Goal: Check status: Check status

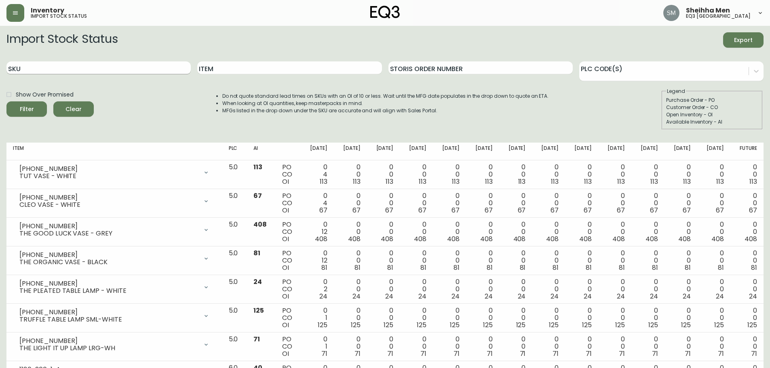
drag, startPoint x: 59, startPoint y: 77, endPoint x: 59, endPoint y: 67, distance: 9.7
click at [59, 73] on div "SKU" at bounding box center [98, 68] width 184 height 26
click at [59, 67] on input "SKU" at bounding box center [98, 67] width 184 height 13
paste input "571907"
drag, startPoint x: 44, startPoint y: 101, endPoint x: 42, endPoint y: 107, distance: 6.3
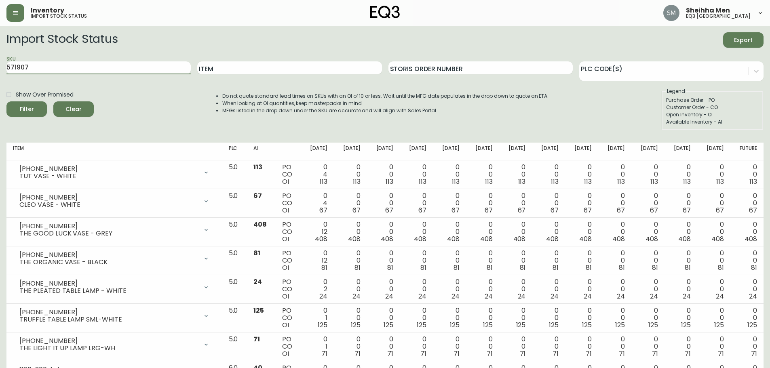
click at [43, 103] on div "Show Over Promised Filter Clear" at bounding box center [49, 109] width 87 height 42
drag, startPoint x: 128, startPoint y: 78, endPoint x: 110, endPoint y: 69, distance: 19.7
click at [110, 69] on div "SKU 571907" at bounding box center [98, 68] width 184 height 26
drag, startPoint x: 110, startPoint y: 69, endPoint x: 0, endPoint y: 67, distance: 110.3
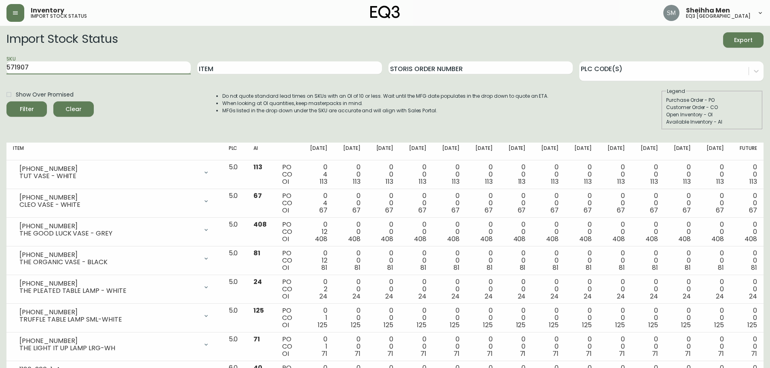
paste input "2020-111-13"
click at [13, 112] on button "Filter" at bounding box center [26, 108] width 40 height 15
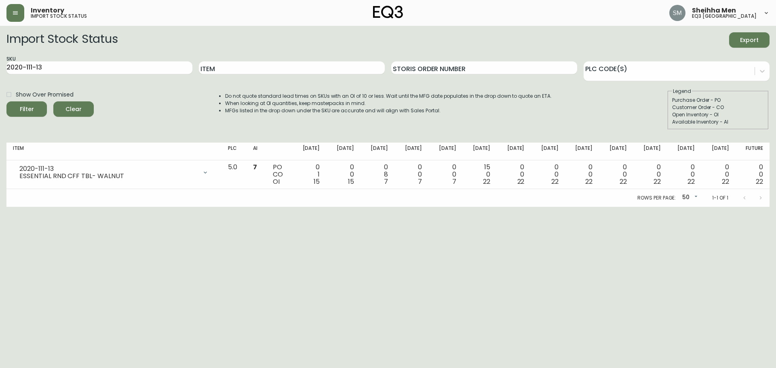
click at [160, 75] on div "SKU 2020-111-13" at bounding box center [99, 68] width 186 height 26
drag, startPoint x: 95, startPoint y: 70, endPoint x: 0, endPoint y: 71, distance: 94.9
click at [0, 71] on main "Import Stock Status Export SKU 2020-111-13 Item Storis Order Number PLC Code(s)…" at bounding box center [388, 116] width 776 height 181
paste input "208"
click at [20, 107] on icon "submit" at bounding box center [23, 107] width 9 height 9
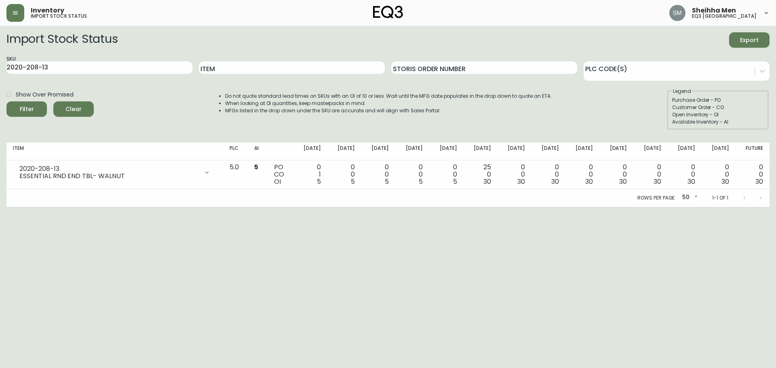
click at [733, 207] on html "Inventory import stock status Sheihha Men eq3 [GEOGRAPHIC_DATA] Import Stock St…" at bounding box center [388, 103] width 776 height 207
click at [269, 207] on html "Inventory import stock status Sheihha Men eq3 [GEOGRAPHIC_DATA] Import Stock St…" at bounding box center [388, 103] width 776 height 207
click at [118, 71] on input "2020-208-13" at bounding box center [99, 67] width 186 height 13
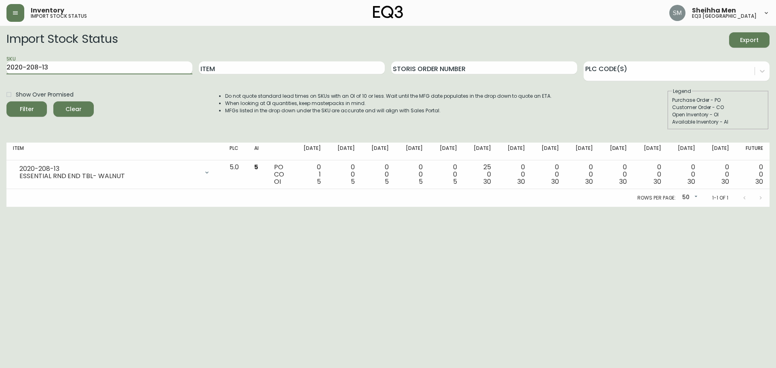
click at [100, 63] on input "2020-208-13" at bounding box center [99, 67] width 186 height 13
click at [128, 67] on input "2020-208-13" at bounding box center [99, 67] width 186 height 13
drag, startPoint x: 724, startPoint y: 246, endPoint x: 634, endPoint y: 195, distance: 103.5
click at [724, 207] on html "Inventory import stock status Sheihha Men eq3 [GEOGRAPHIC_DATA] Import Stock St…" at bounding box center [388, 103] width 776 height 207
drag, startPoint x: 137, startPoint y: 63, endPoint x: 0, endPoint y: 74, distance: 137.0
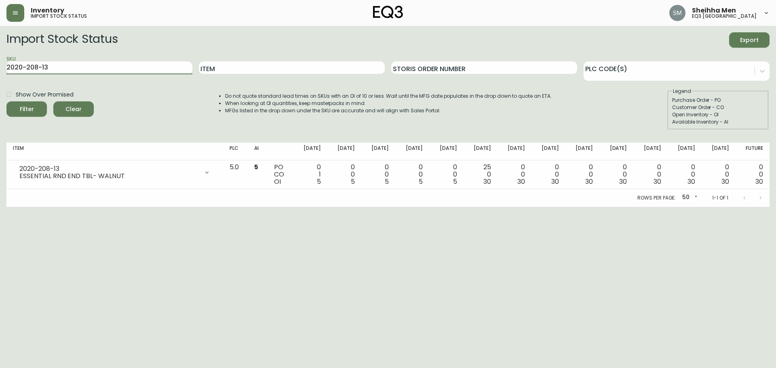
click at [0, 74] on main "Import Stock Status Export SKU 2020-208-13 Item Storis Order Number PLC Code(s)…" at bounding box center [388, 116] width 776 height 181
click at [32, 106] on div "Filter" at bounding box center [27, 109] width 14 height 10
click at [117, 67] on input "2020-208-13" at bounding box center [99, 67] width 186 height 13
click at [411, 207] on html "Inventory import stock status Sheihha Men eq3 [GEOGRAPHIC_DATA] Import Stock St…" at bounding box center [388, 103] width 776 height 207
click at [366, 207] on html "Inventory import stock status Sheihha Men eq3 [GEOGRAPHIC_DATA] Import Stock St…" at bounding box center [388, 103] width 776 height 207
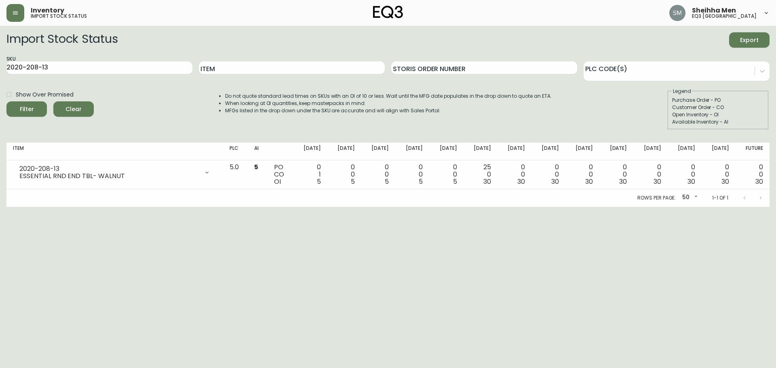
click at [229, 109] on li "MFGs listed in the drop down under the SKU are accurate and will align with Sal…" at bounding box center [388, 110] width 326 height 7
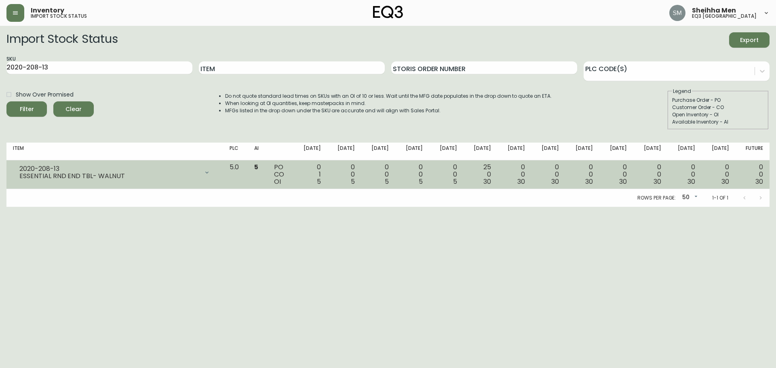
click at [267, 168] on td "5" at bounding box center [257, 174] width 19 height 29
click at [258, 162] on span "5" at bounding box center [256, 166] width 4 height 9
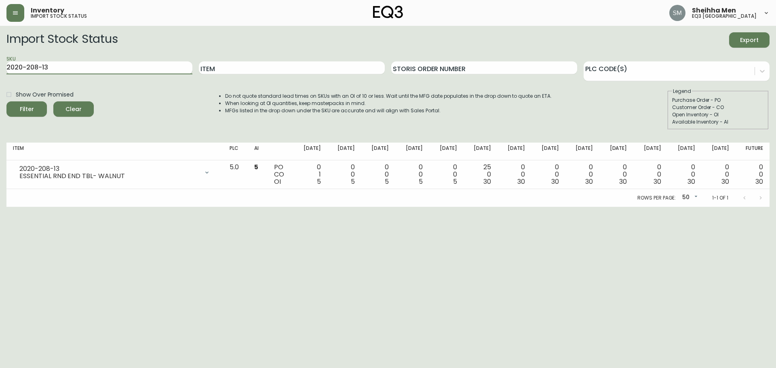
click at [142, 69] on input "2020-208-13" at bounding box center [99, 67] width 186 height 13
click at [244, 207] on html "Inventory import stock status Sheihha Men eq3 [GEOGRAPHIC_DATA] Import Stock St…" at bounding box center [388, 103] width 776 height 207
click at [154, 67] on input "2020-208-13" at bounding box center [99, 67] width 186 height 13
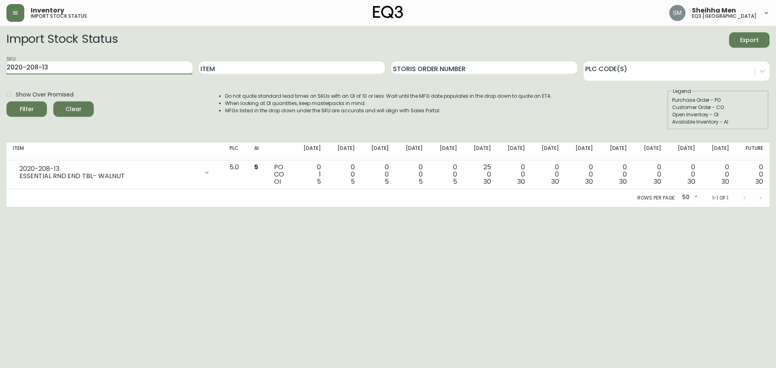
drag, startPoint x: 113, startPoint y: 65, endPoint x: 0, endPoint y: 61, distance: 113.2
click at [0, 61] on main "Import Stock Status Export SKU 2020-208-13 Item Storis Order Number PLC Code(s)…" at bounding box center [388, 116] width 776 height 181
paste input "111"
type input "2020-111-13"
click at [30, 105] on div "Filter" at bounding box center [27, 109] width 14 height 10
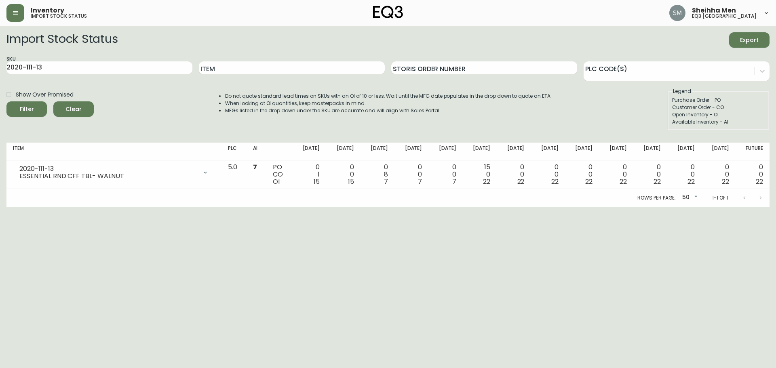
click at [761, 207] on html "Inventory import stock status Sheihha Men eq3 [GEOGRAPHIC_DATA] Import Stock St…" at bounding box center [388, 103] width 776 height 207
click at [324, 132] on div "Import Stock Status Export SKU 2020-111-13 Item Storis Order Number PLC Code(s)…" at bounding box center [387, 84] width 763 height 104
click at [130, 72] on input "2020-111-13" at bounding box center [99, 67] width 186 height 13
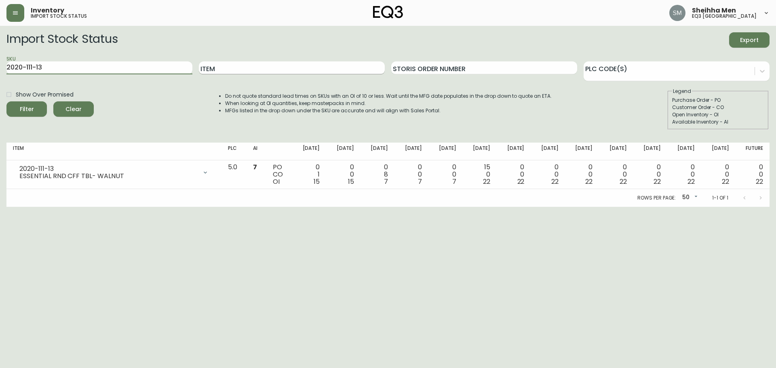
click at [252, 74] on input "Item" at bounding box center [292, 67] width 186 height 13
click at [252, 73] on input "Item" at bounding box center [292, 67] width 186 height 13
type input "mingle"
drag, startPoint x: 141, startPoint y: 69, endPoint x: 0, endPoint y: 67, distance: 141.4
click at [0, 67] on main "Import Stock Status Export SKU 2020-111-13 Item mingle Storis Order Number PLC …" at bounding box center [388, 116] width 776 height 181
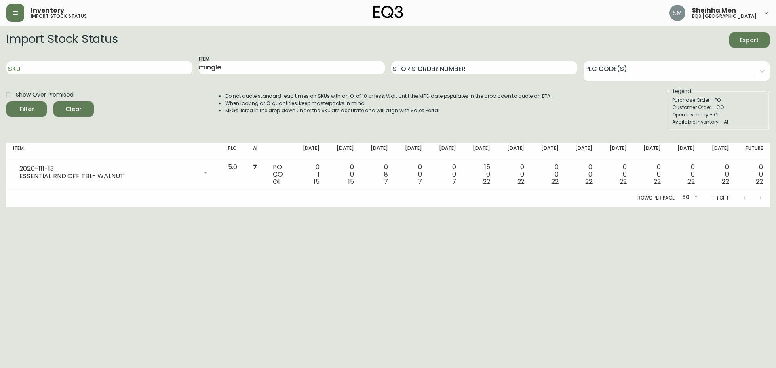
click at [21, 105] on icon "submit" at bounding box center [24, 108] width 8 height 8
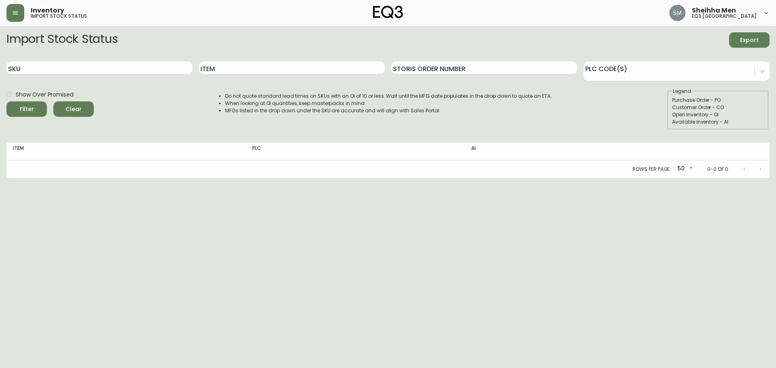
click at [769, 178] on html "Inventory import stock status Sheihha Men eq3 [GEOGRAPHIC_DATA] Import Stock St…" at bounding box center [388, 89] width 776 height 178
